Goal: Task Accomplishment & Management: Manage account settings

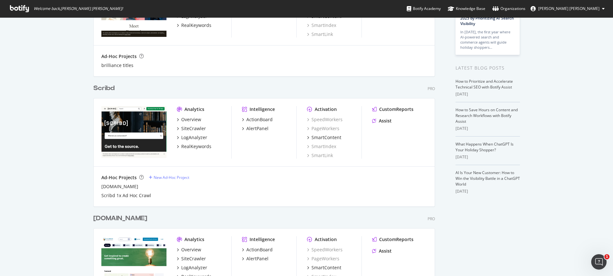
scroll to position [156, 0]
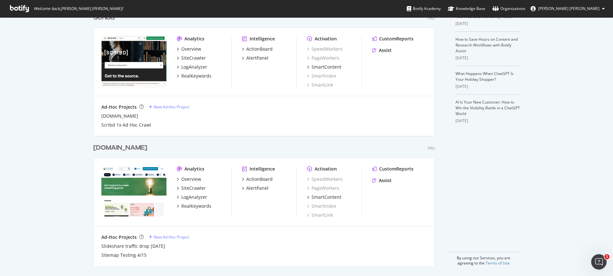
click at [117, 148] on div "[DOMAIN_NAME]" at bounding box center [120, 147] width 54 height 9
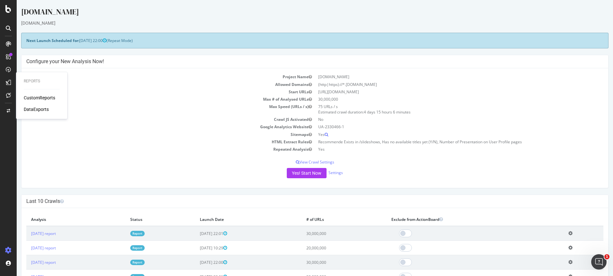
click at [33, 101] on div "CustomReports" at bounding box center [39, 98] width 31 height 6
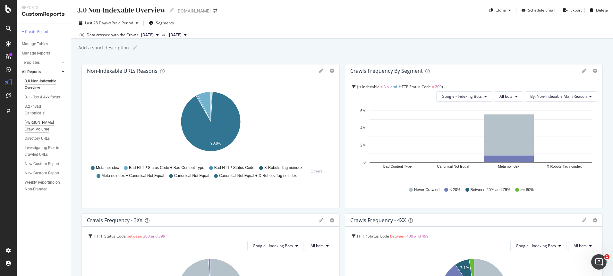
click at [36, 124] on div "[PERSON_NAME] Crawl Volume" at bounding box center [43, 125] width 37 height 13
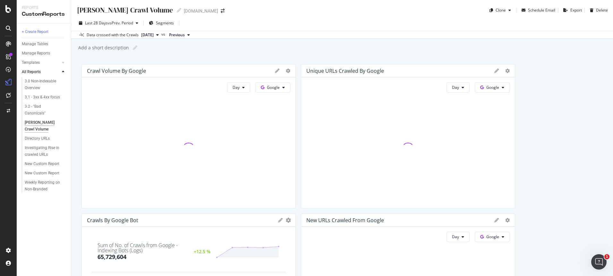
click at [173, 8] on div at bounding box center [177, 10] width 8 height 4
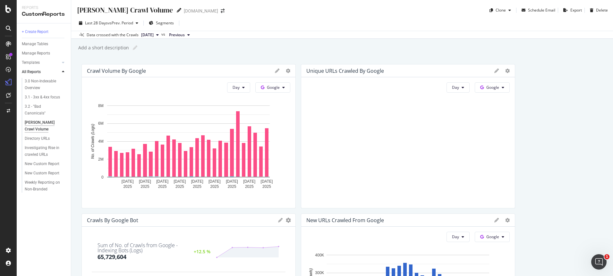
click at [177, 8] on icon at bounding box center [179, 10] width 4 height 4
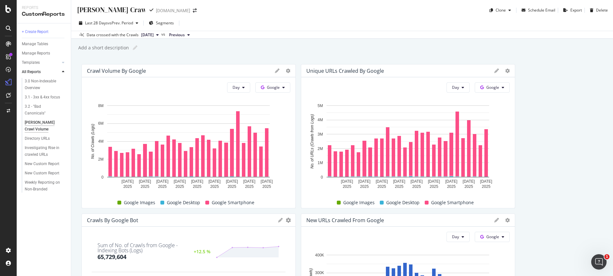
click at [94, 8] on input "[PERSON_NAME] Crawl Volume" at bounding box center [110, 9] width 69 height 9
type input "Slideshare Crawl Volume"
